Goal: Transaction & Acquisition: Download file/media

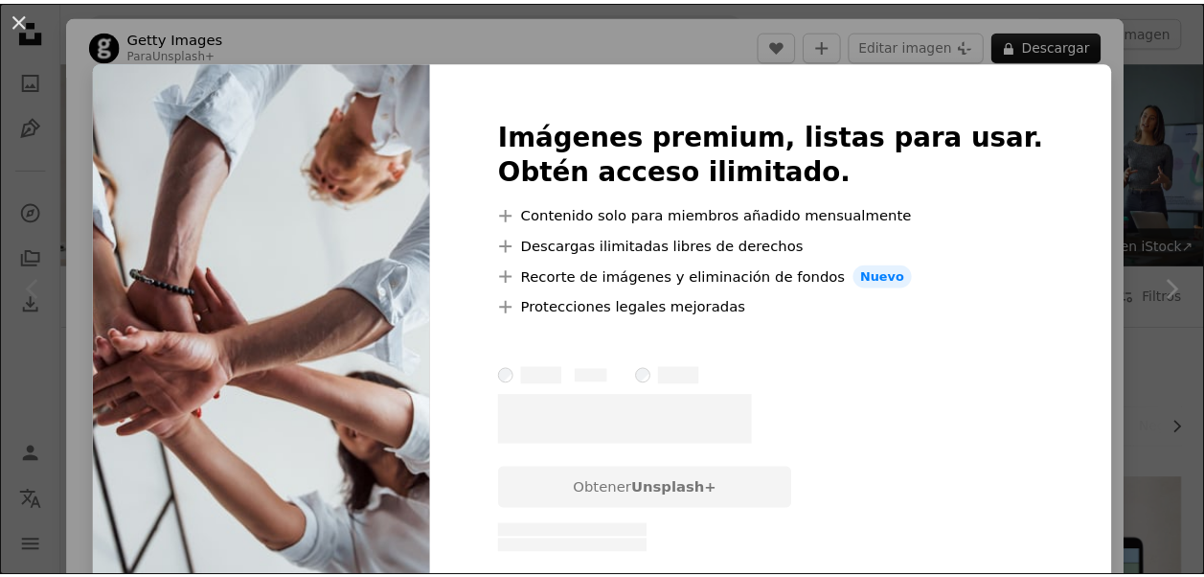
scroll to position [287, 0]
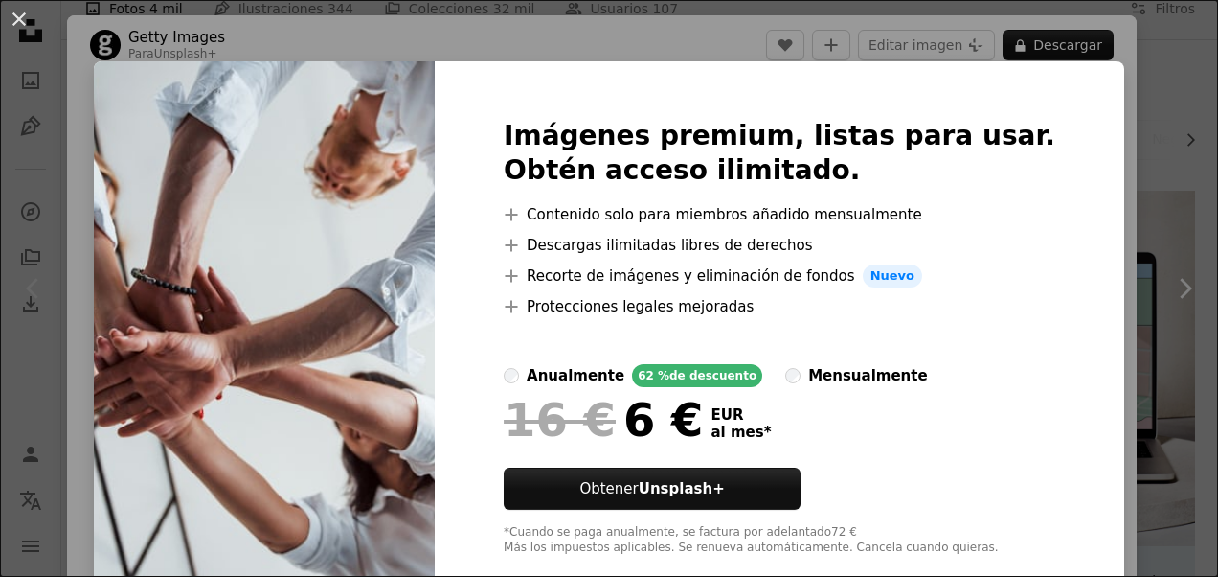
click at [1114, 128] on div "An X shape Imágenes premium, listas para usar. Obtén acceso ilimitado. A plus s…" at bounding box center [609, 288] width 1218 height 577
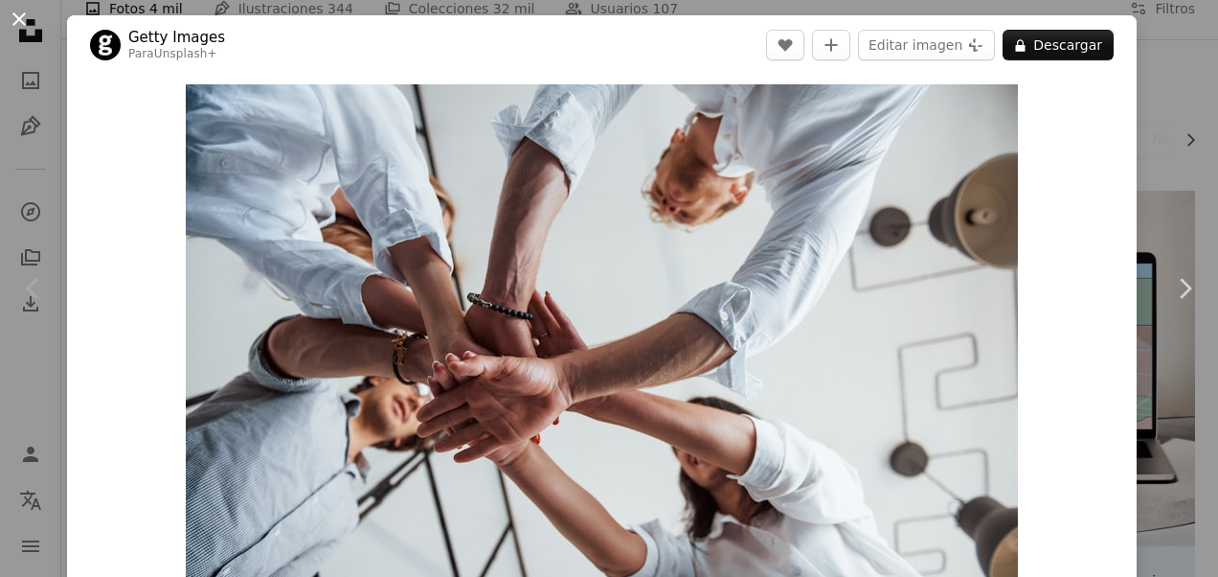
click at [23, 20] on button "An X shape" at bounding box center [19, 19] width 23 height 23
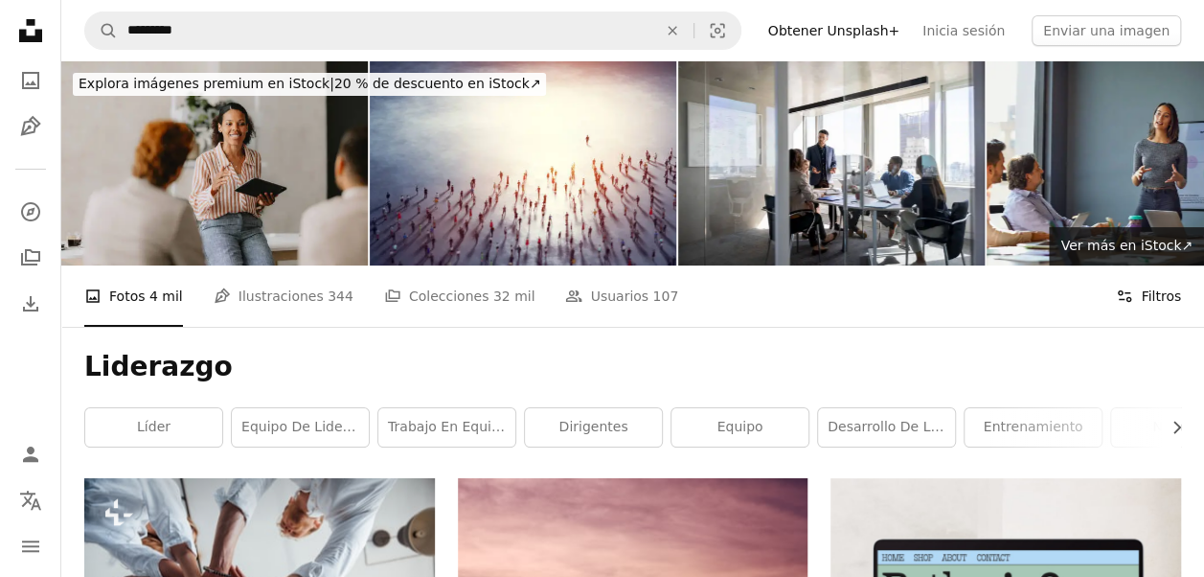
click at [1164, 299] on button "Filters Filtros" at bounding box center [1148, 295] width 65 height 61
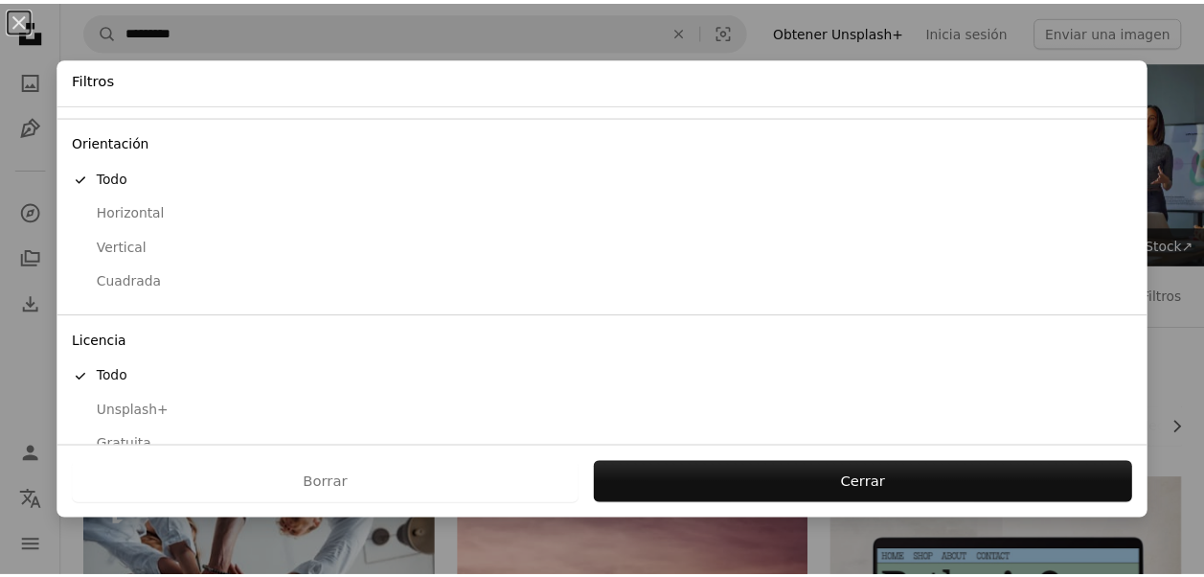
scroll to position [180, 0]
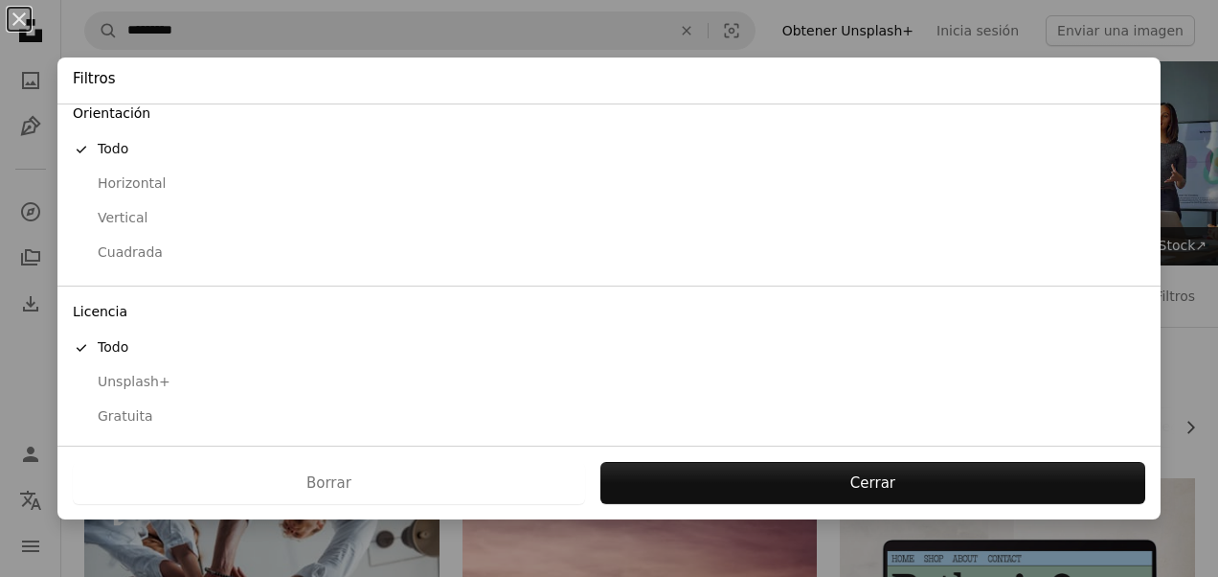
click at [134, 416] on div "Gratuita" at bounding box center [609, 416] width 1073 height 19
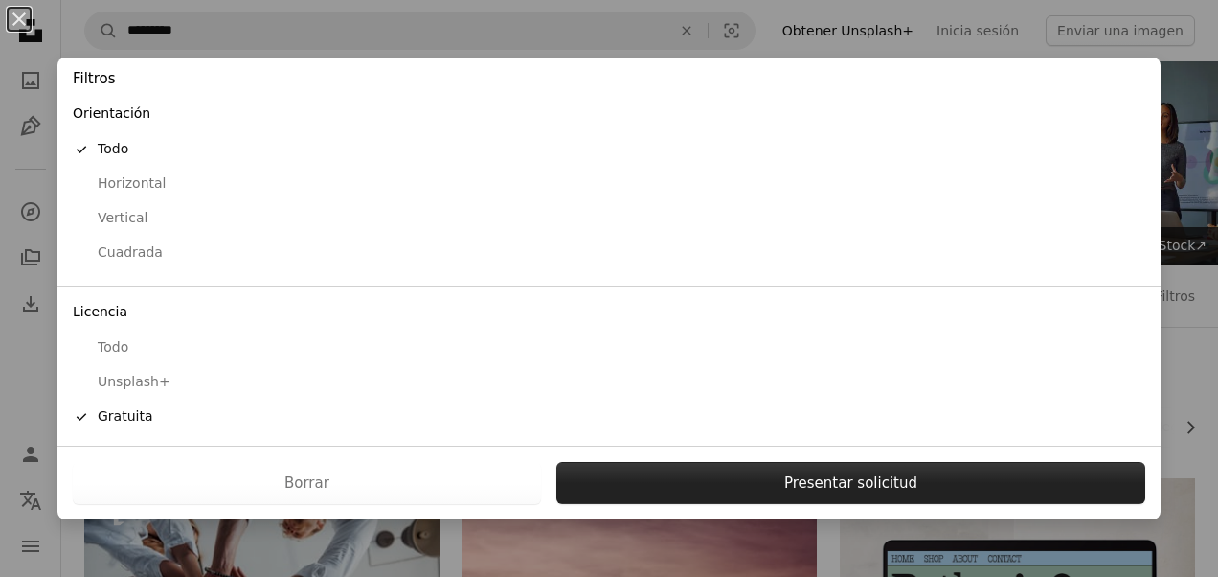
click at [767, 481] on button "Presentar solicitud" at bounding box center [850, 483] width 589 height 42
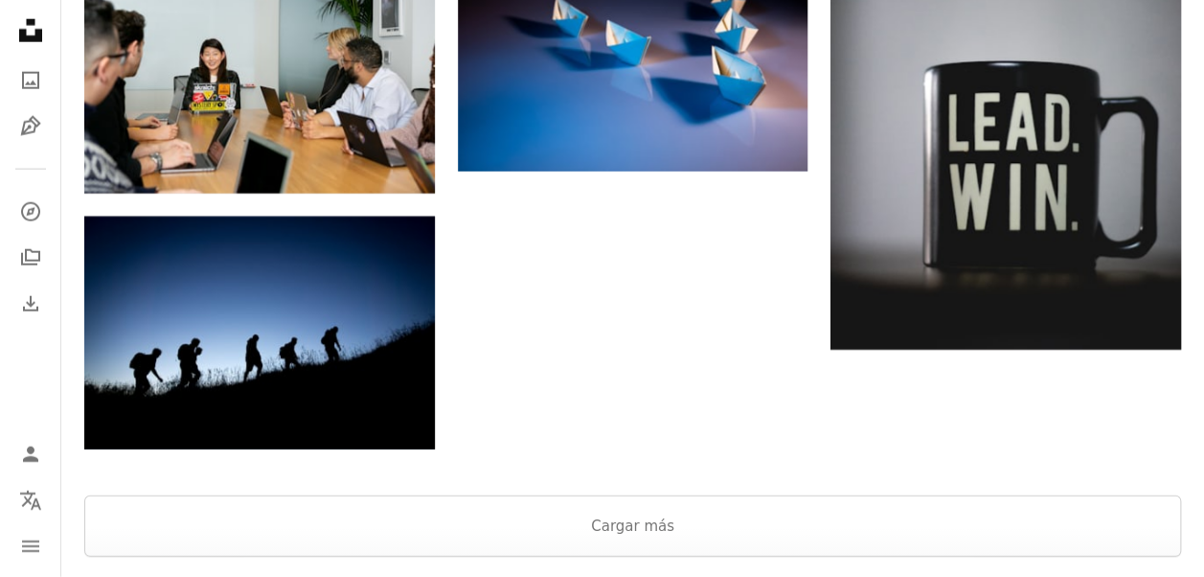
scroll to position [2299, 0]
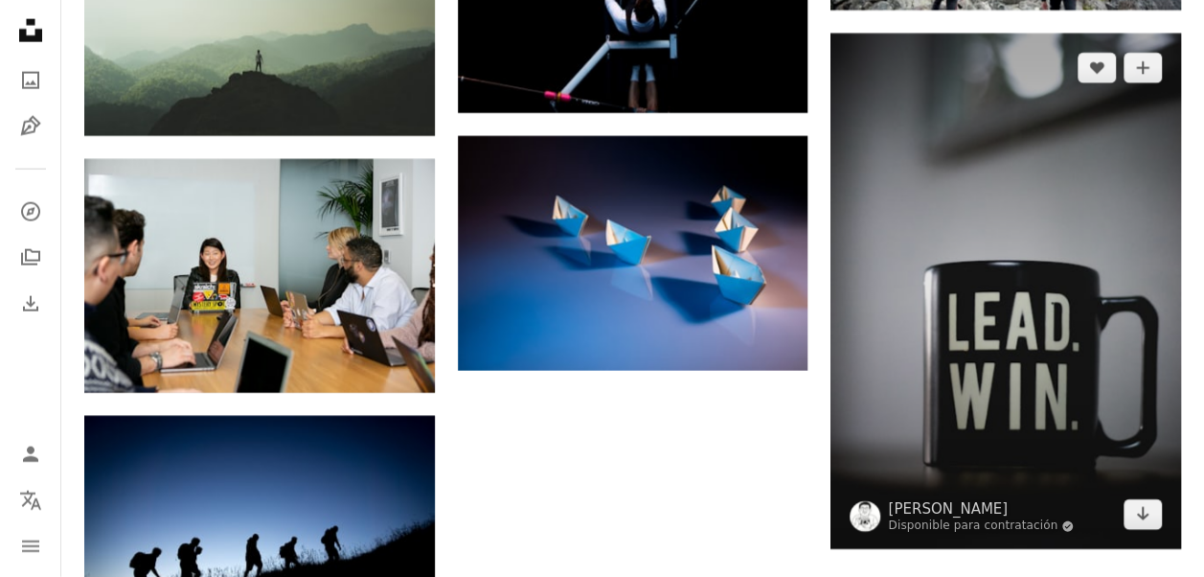
click at [1018, 329] on img at bounding box center [1005, 291] width 351 height 515
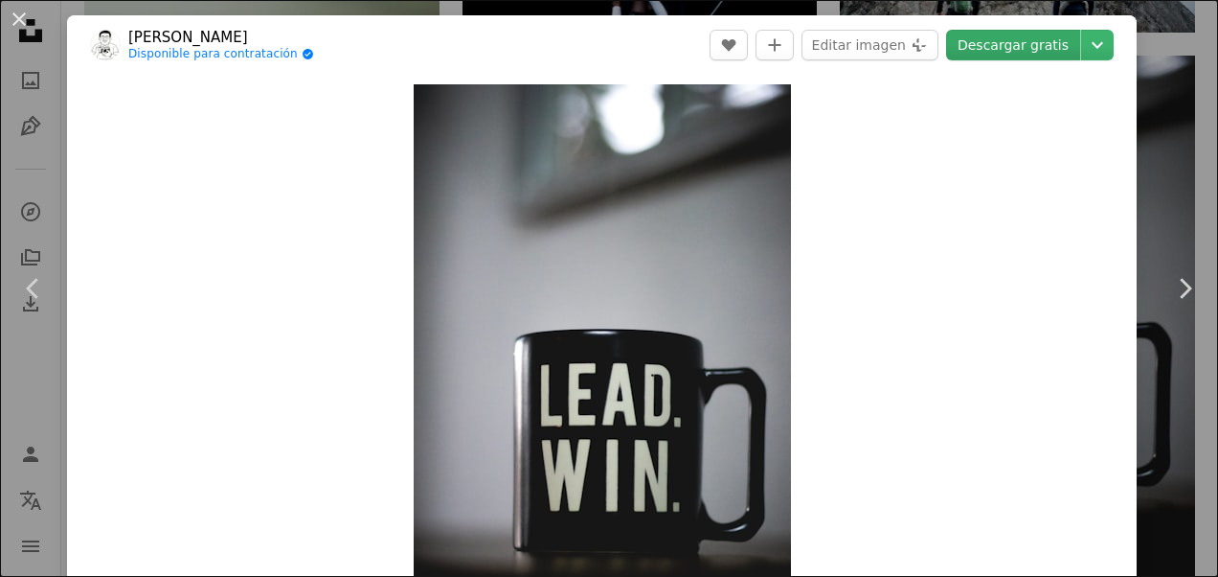
click at [1006, 47] on link "Descargar gratis" at bounding box center [1013, 45] width 134 height 31
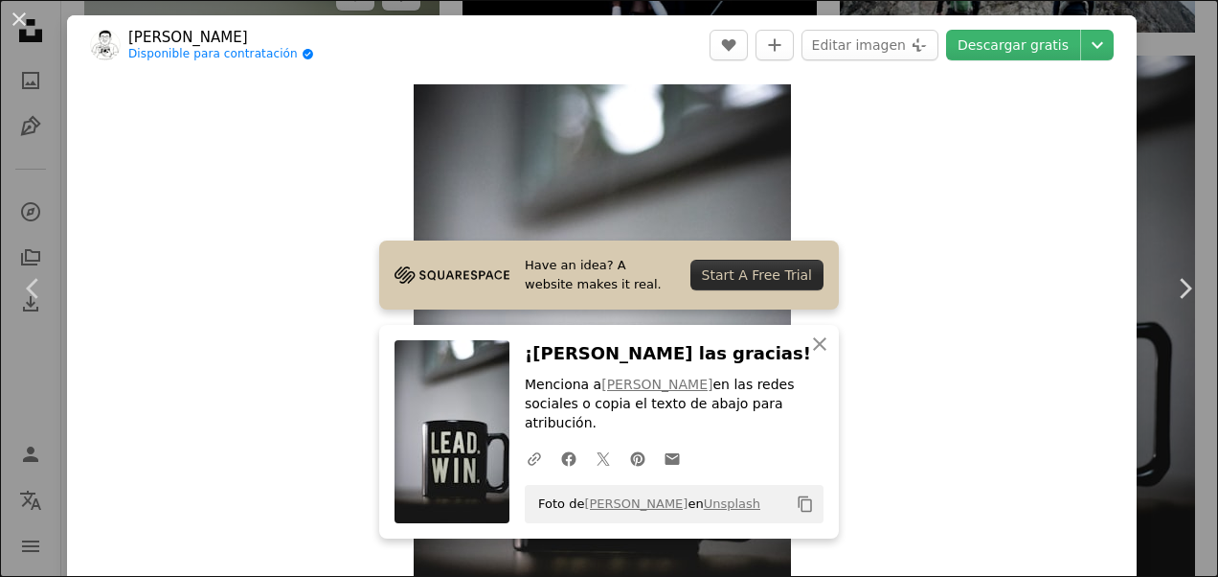
drag, startPoint x: 20, startPoint y: 19, endPoint x: 403, endPoint y: 105, distance: 392.7
click at [20, 19] on button "An X shape" at bounding box center [19, 19] width 23 height 23
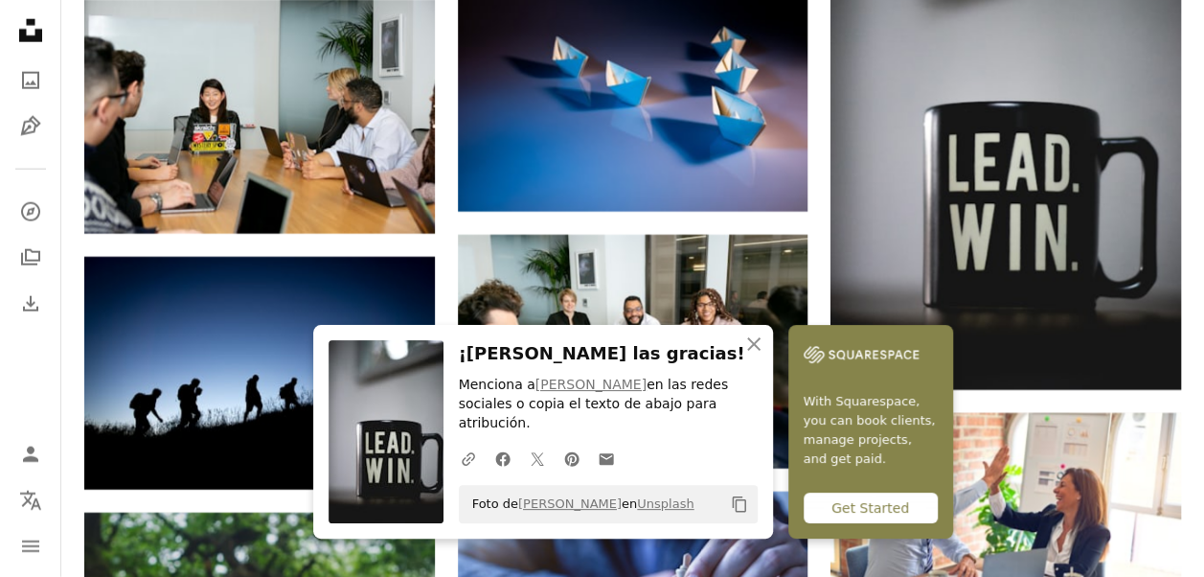
scroll to position [2490, 0]
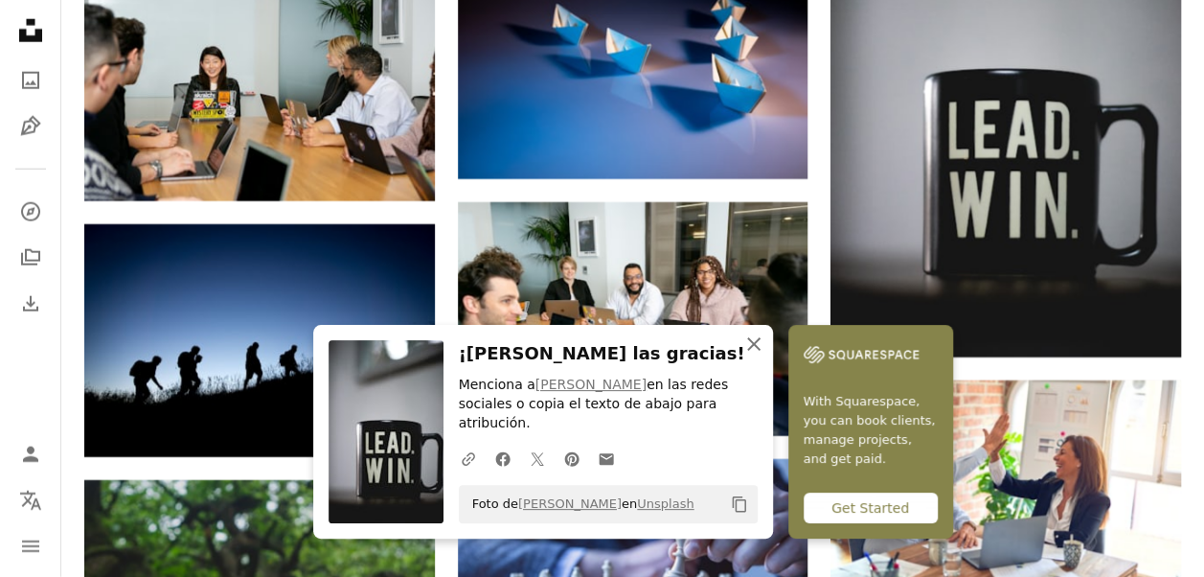
click at [753, 351] on icon "button" at bounding box center [753, 343] width 13 height 13
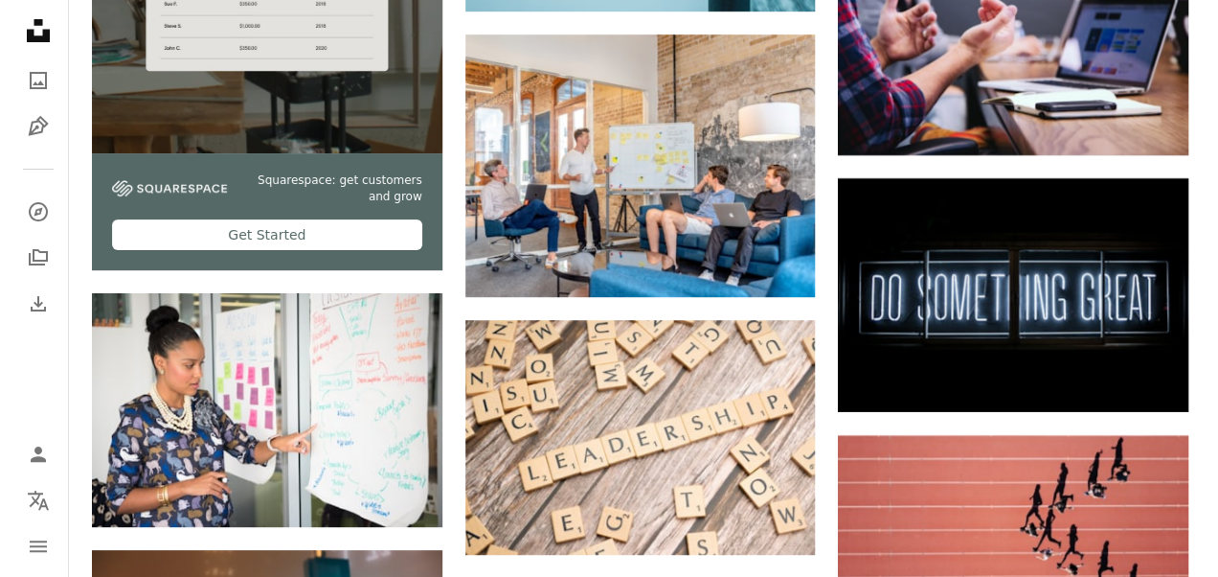
scroll to position [3831, 0]
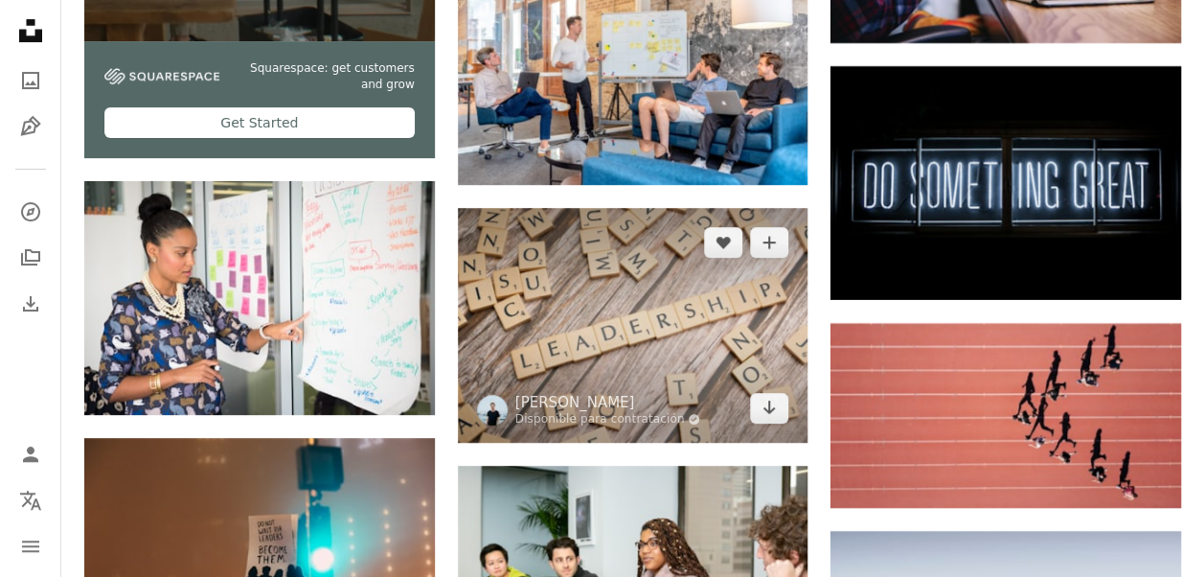
click at [623, 316] on img at bounding box center [633, 325] width 351 height 234
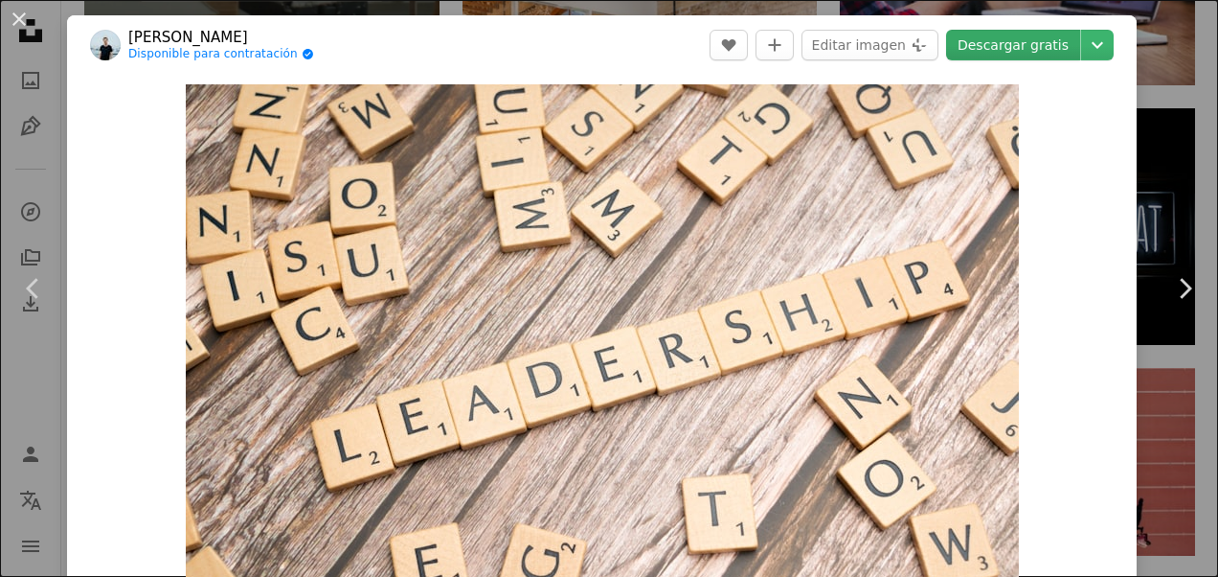
click at [1017, 45] on link "Descargar gratis" at bounding box center [1013, 45] width 134 height 31
